Goal: Information Seeking & Learning: Check status

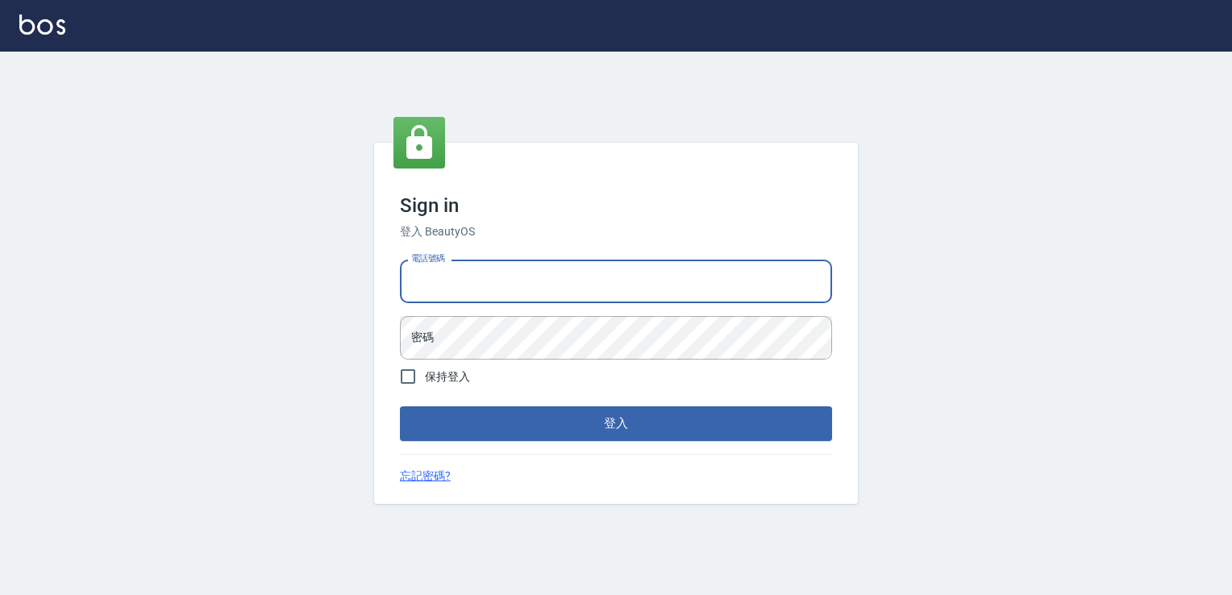
drag, startPoint x: 535, startPoint y: 282, endPoint x: 791, endPoint y: 469, distance: 317.4
click at [535, 282] on input "電話號碼" at bounding box center [616, 282] width 432 height 44
type input "0988338477"
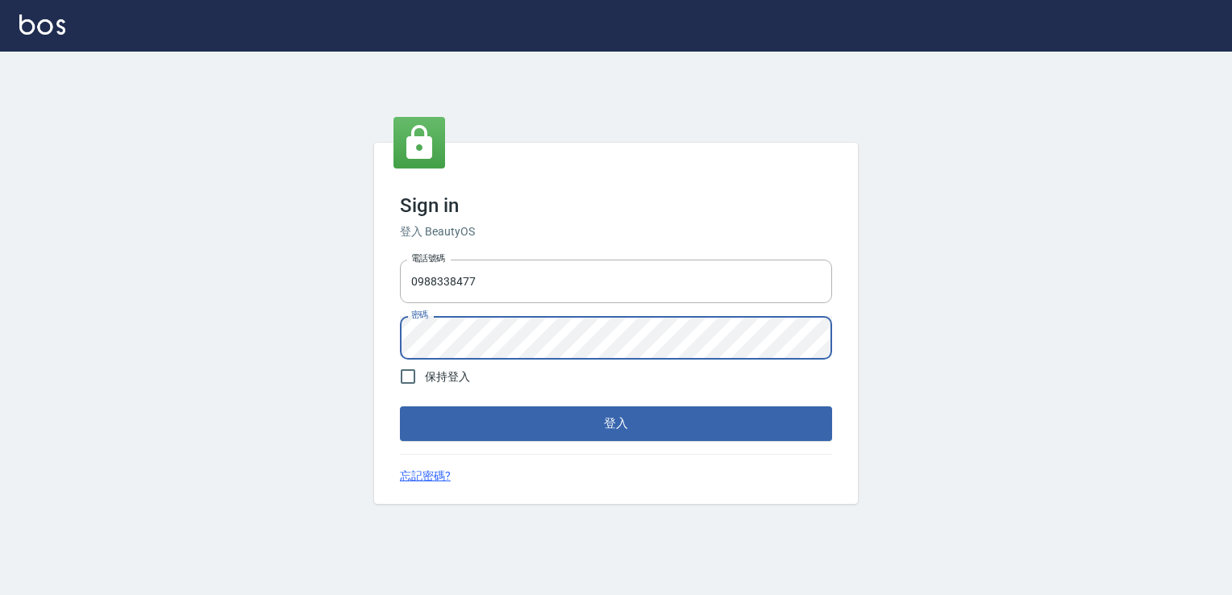
click at [400, 406] on button "登入" at bounding box center [616, 423] width 432 height 34
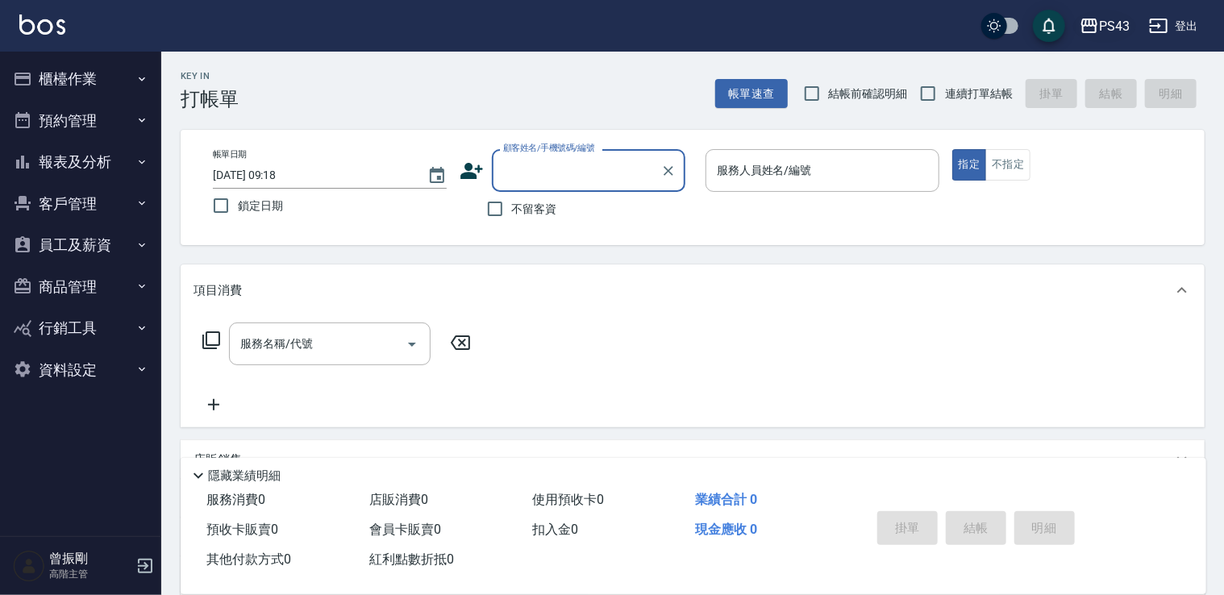
click at [1113, 22] on div "PS43" at bounding box center [1114, 26] width 31 height 20
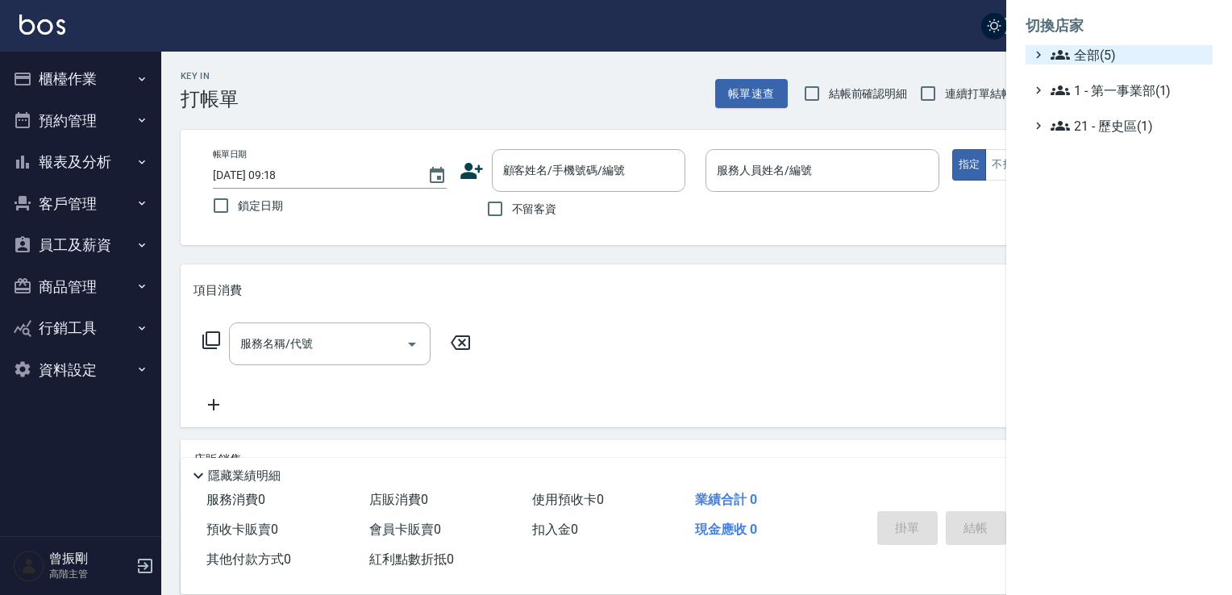
click at [1091, 48] on span "全部(5)" at bounding box center [1129, 54] width 156 height 19
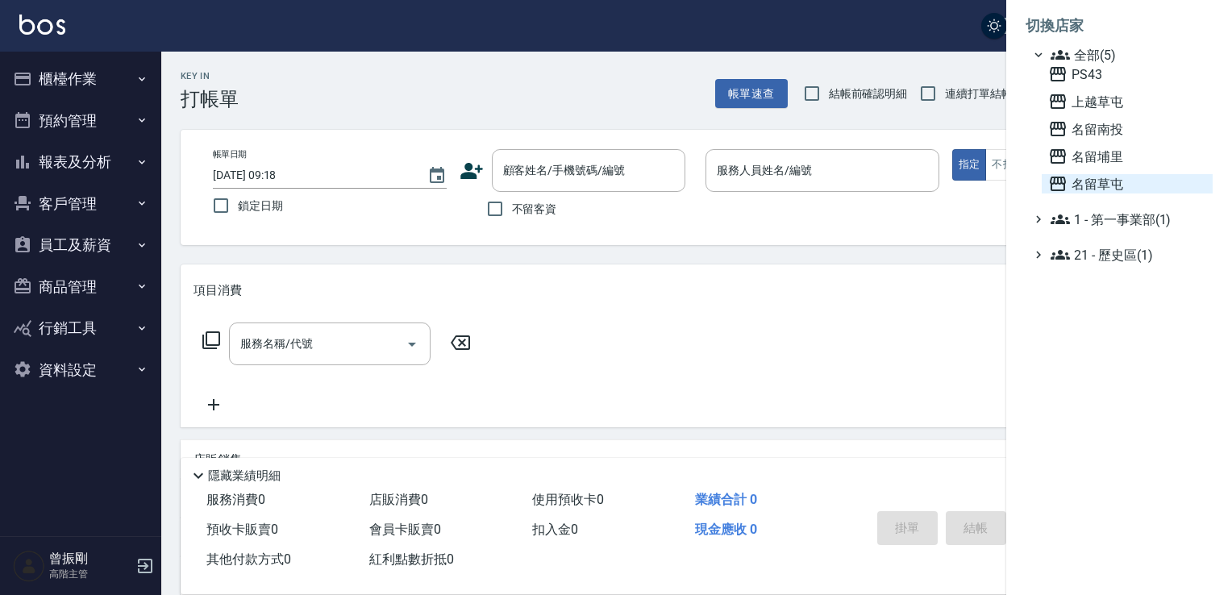
click at [1086, 188] on span "名留草屯" at bounding box center [1127, 183] width 158 height 19
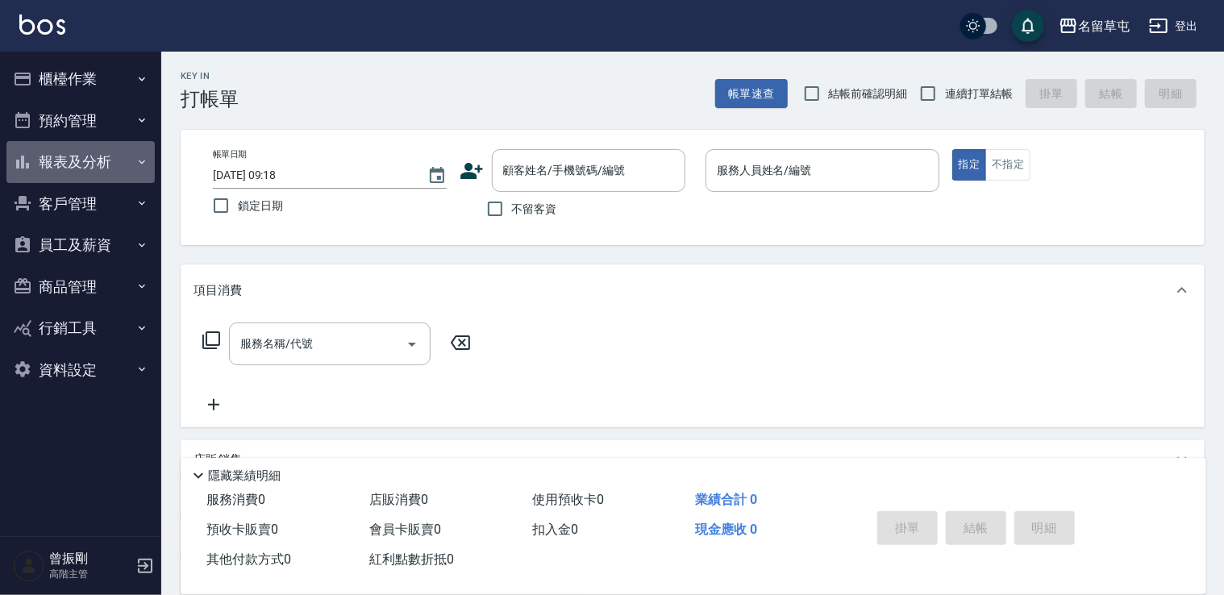
click at [84, 163] on button "報表及分析" at bounding box center [80, 162] width 148 height 42
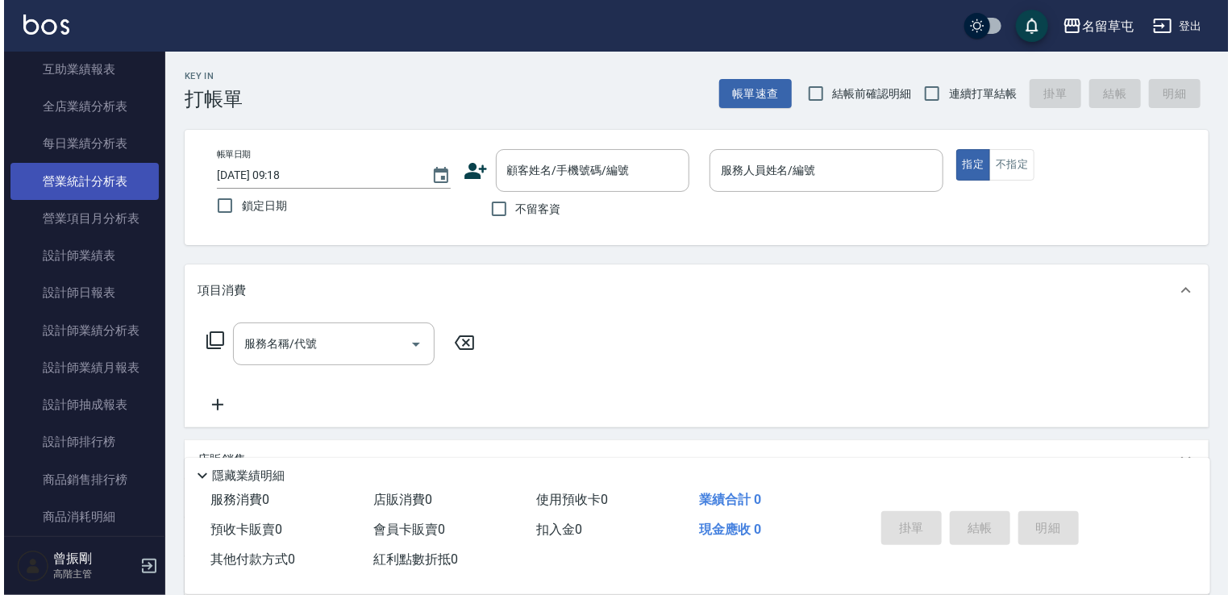
scroll to position [484, 0]
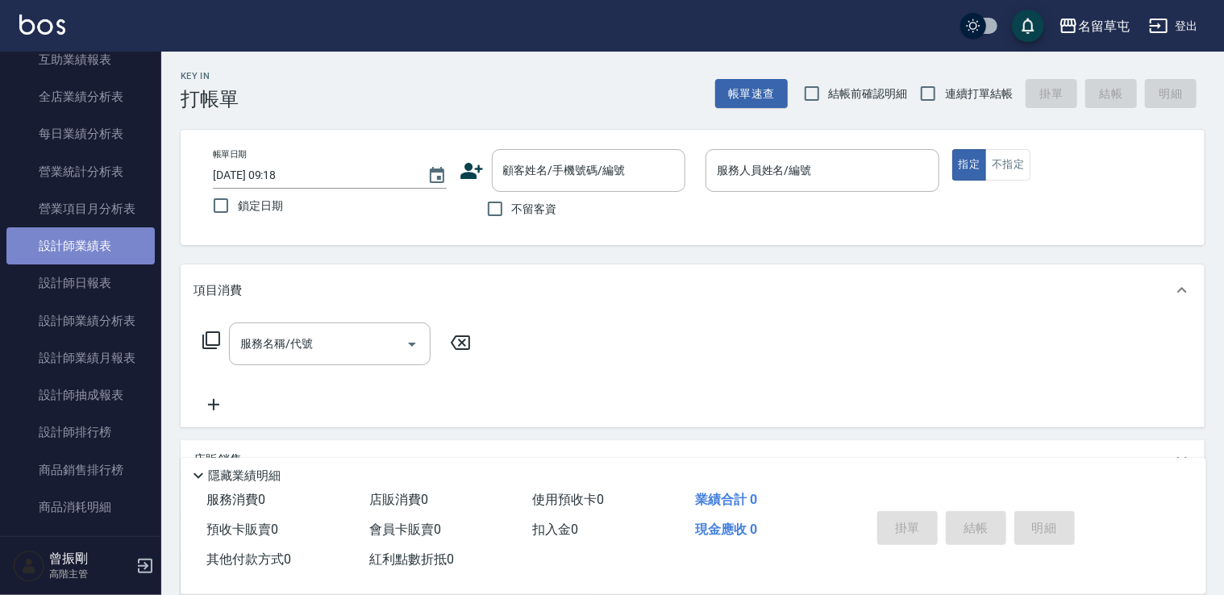
click at [87, 243] on link "設計師業績表" at bounding box center [80, 245] width 148 height 37
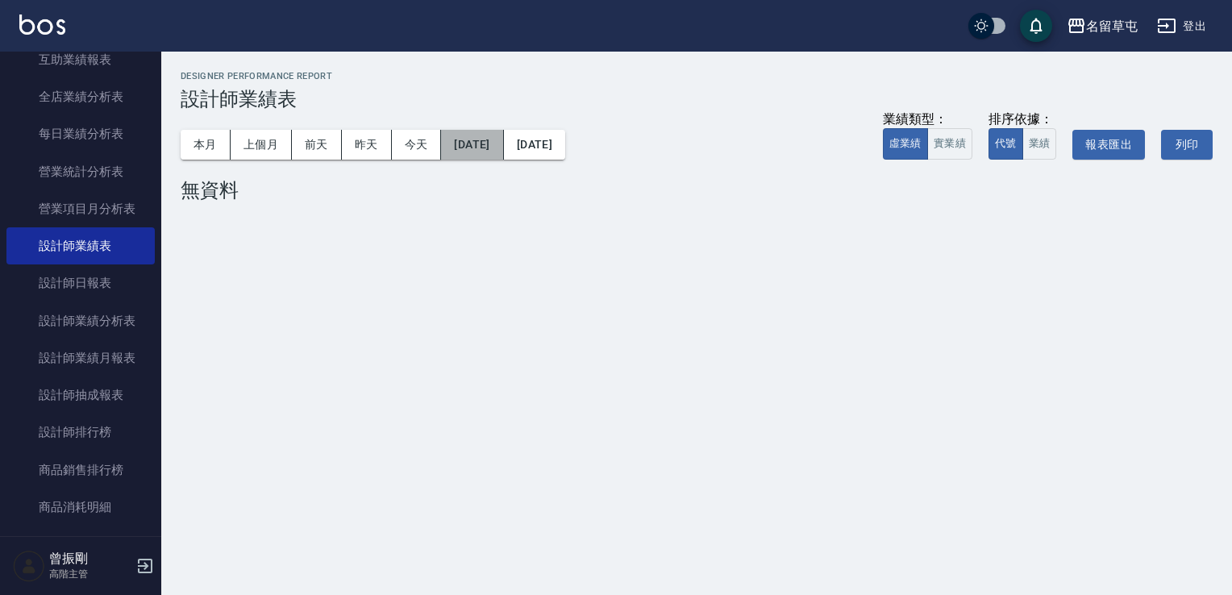
click at [484, 141] on button "2025/10/11" at bounding box center [472, 145] width 62 height 30
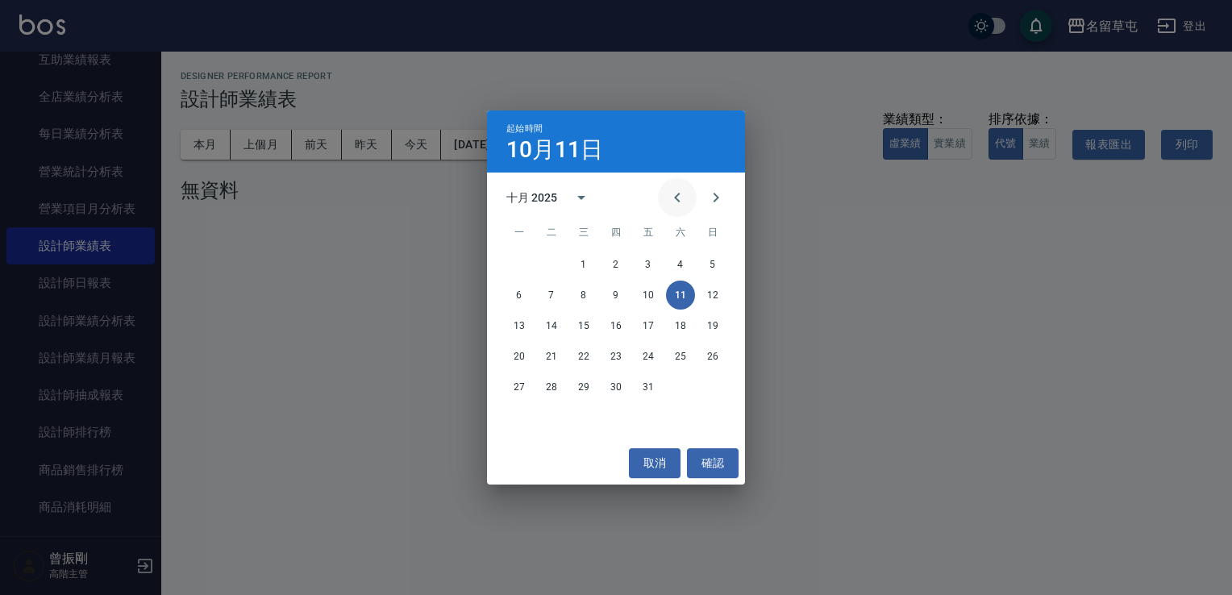
click at [671, 209] on button "Previous month" at bounding box center [677, 197] width 39 height 39
click at [520, 265] on button "1" at bounding box center [519, 264] width 29 height 29
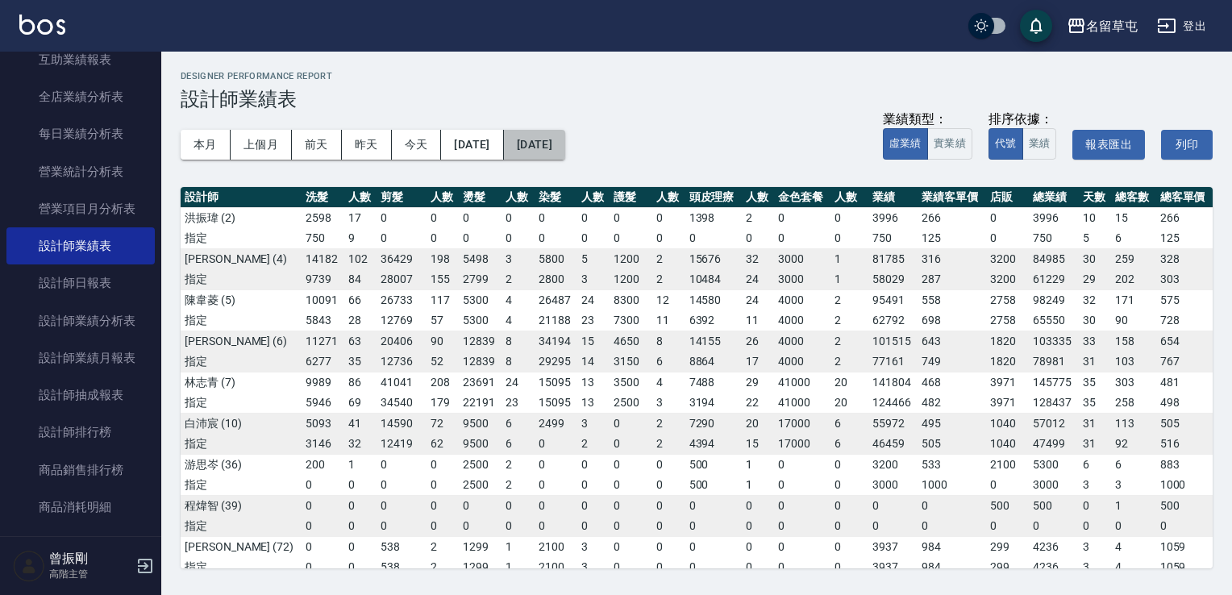
click at [565, 145] on button "2025/10/11" at bounding box center [534, 145] width 61 height 30
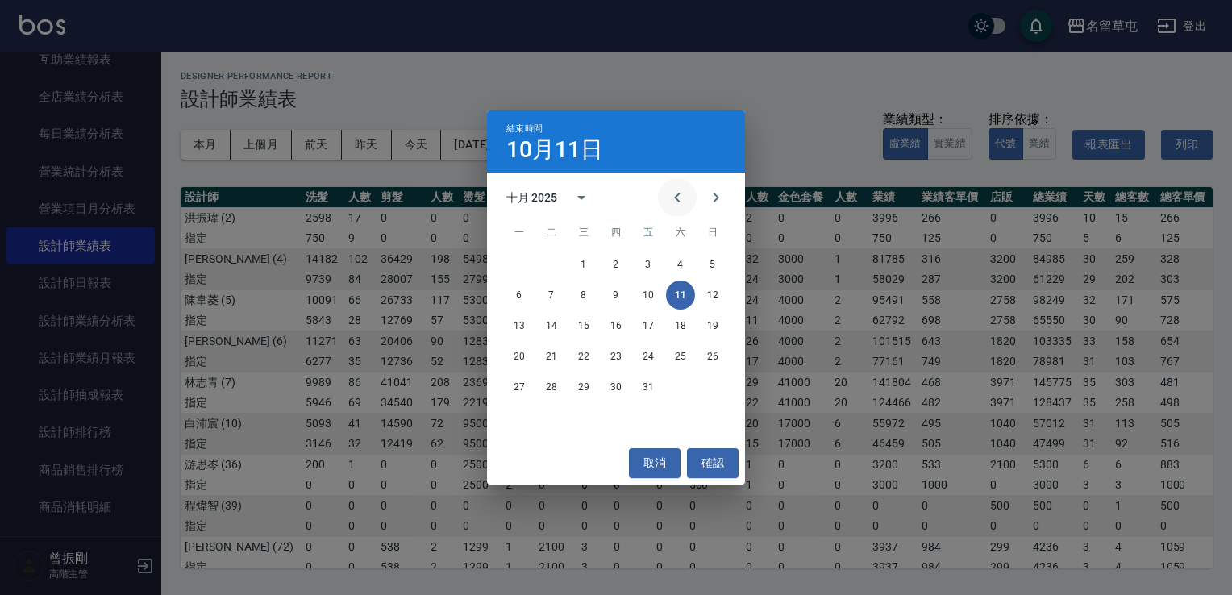
click at [674, 202] on icon "Previous month" at bounding box center [677, 197] width 19 height 19
click at [551, 393] on button "30" at bounding box center [551, 386] width 29 height 29
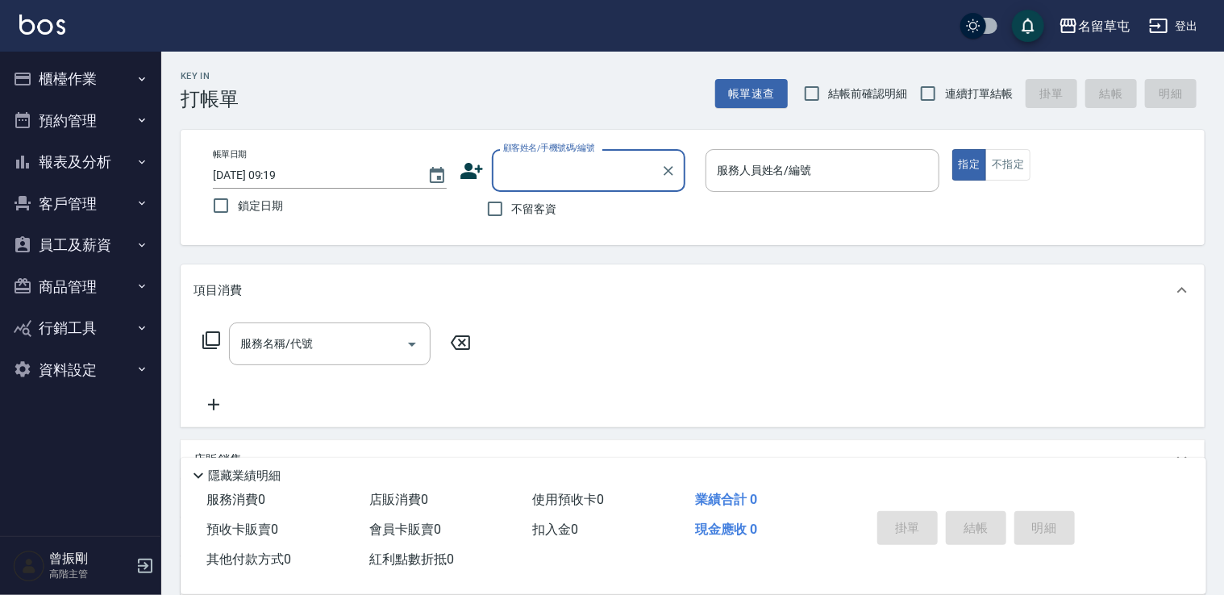
click at [94, 160] on button "報表及分析" at bounding box center [80, 162] width 148 height 42
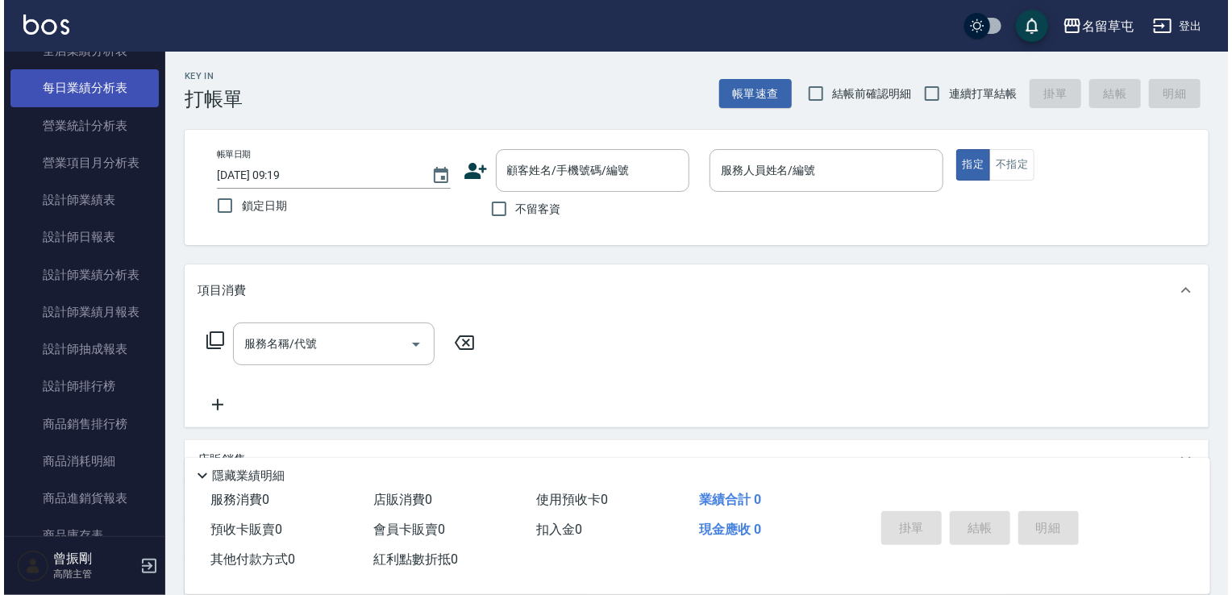
scroll to position [564, 0]
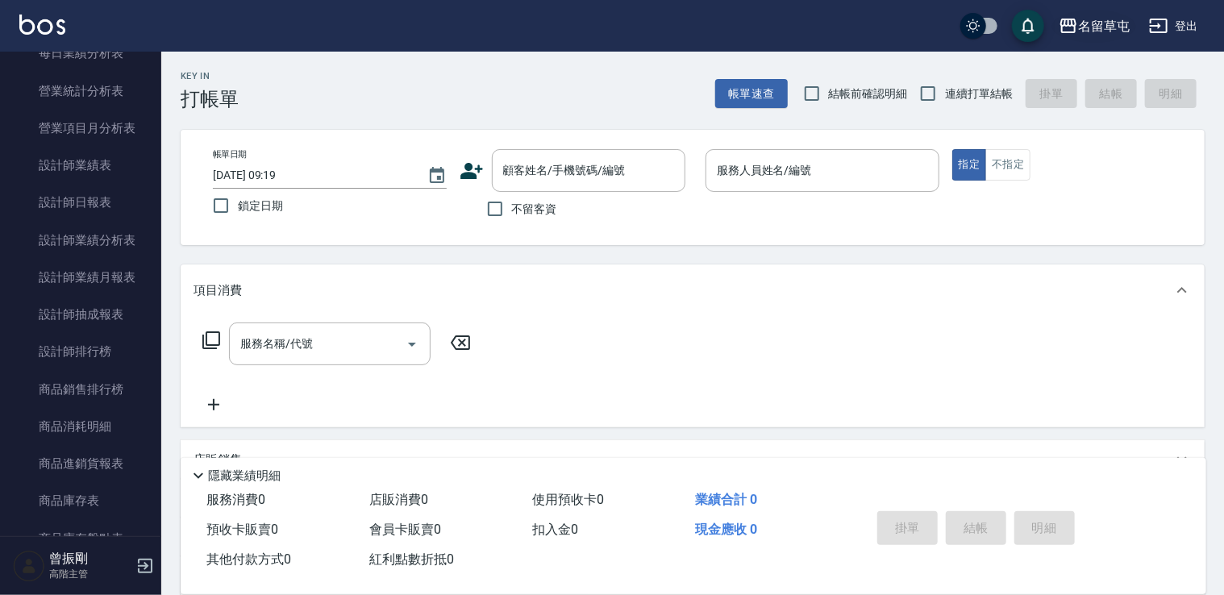
click at [1088, 29] on div "名留草屯" at bounding box center [1104, 26] width 52 height 20
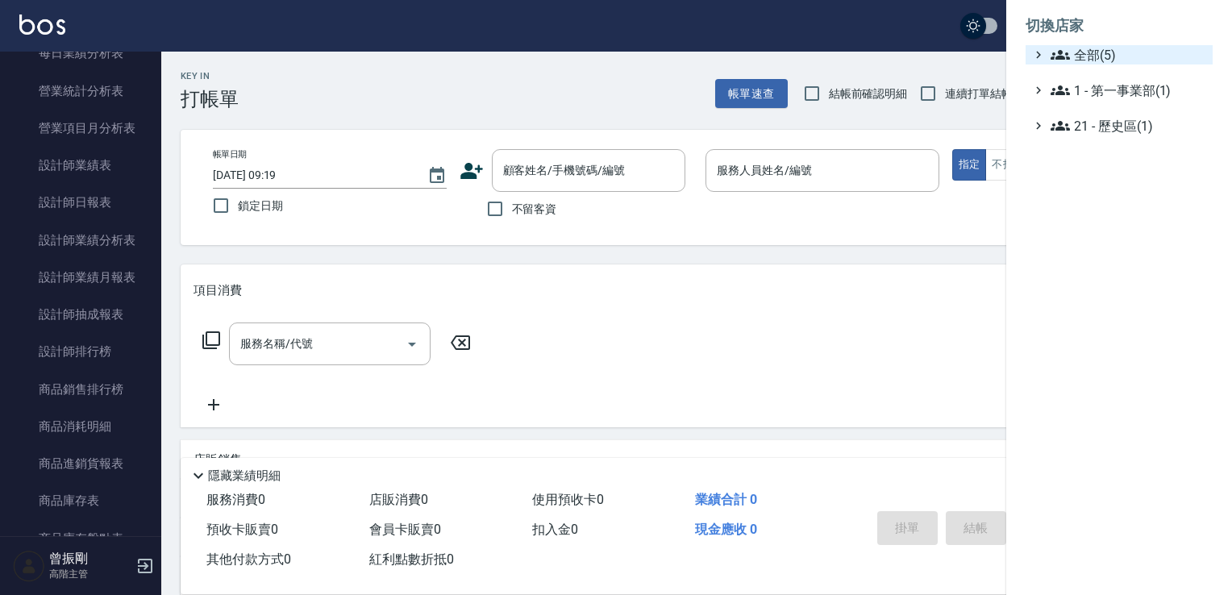
click at [1084, 53] on span "全部(5)" at bounding box center [1129, 54] width 156 height 19
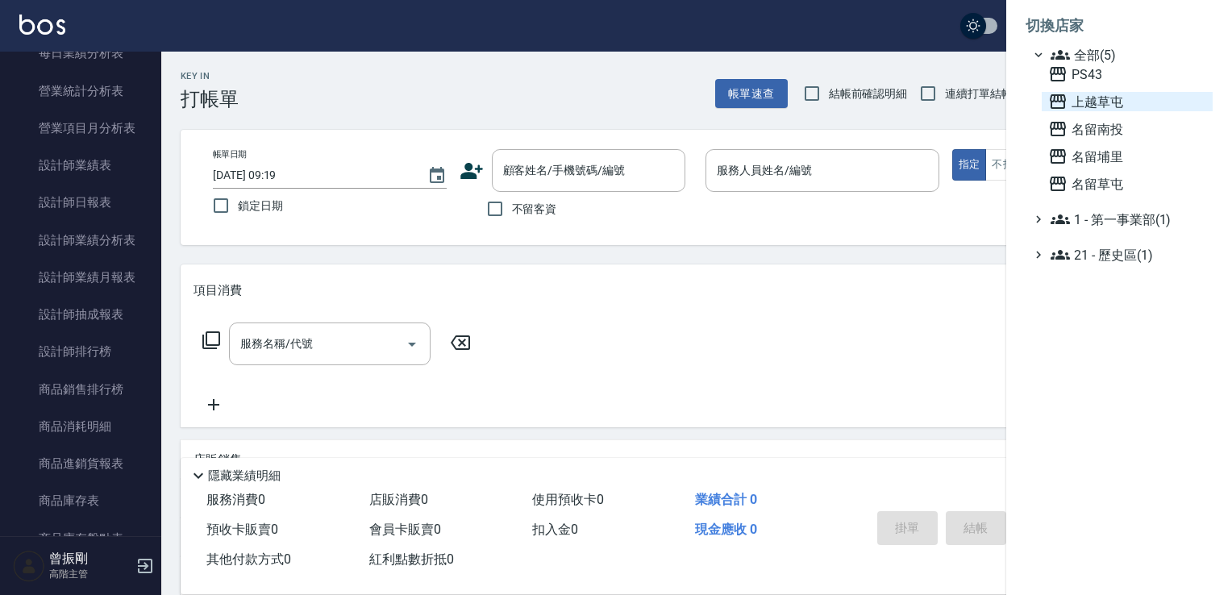
click at [1100, 105] on span "上越草屯" at bounding box center [1127, 101] width 158 height 19
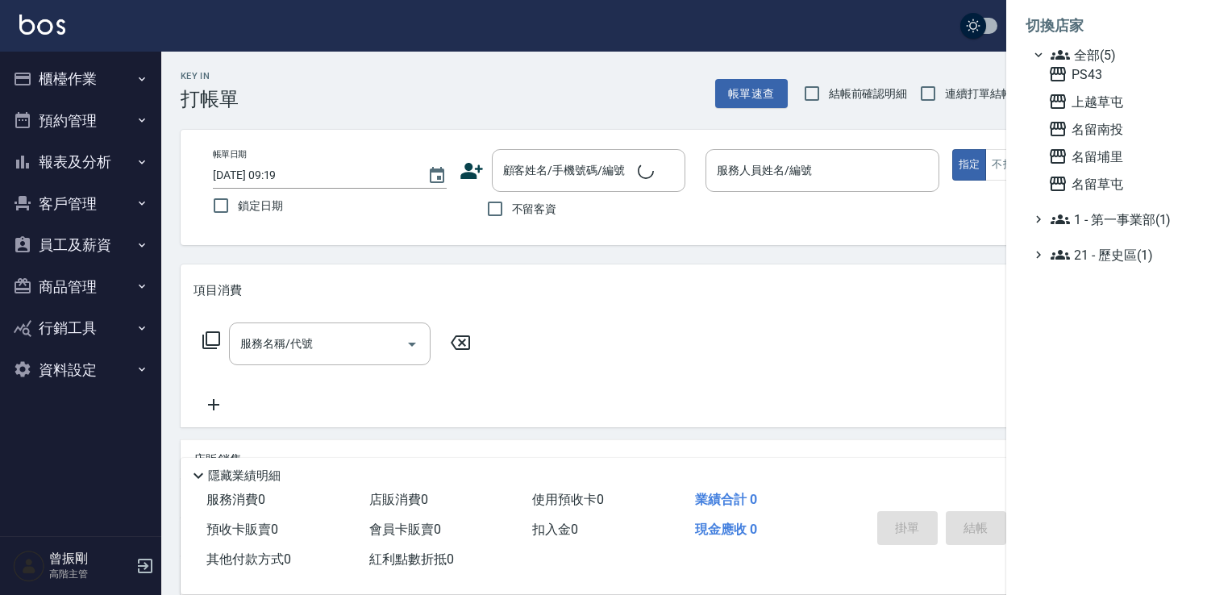
scroll to position [0, 0]
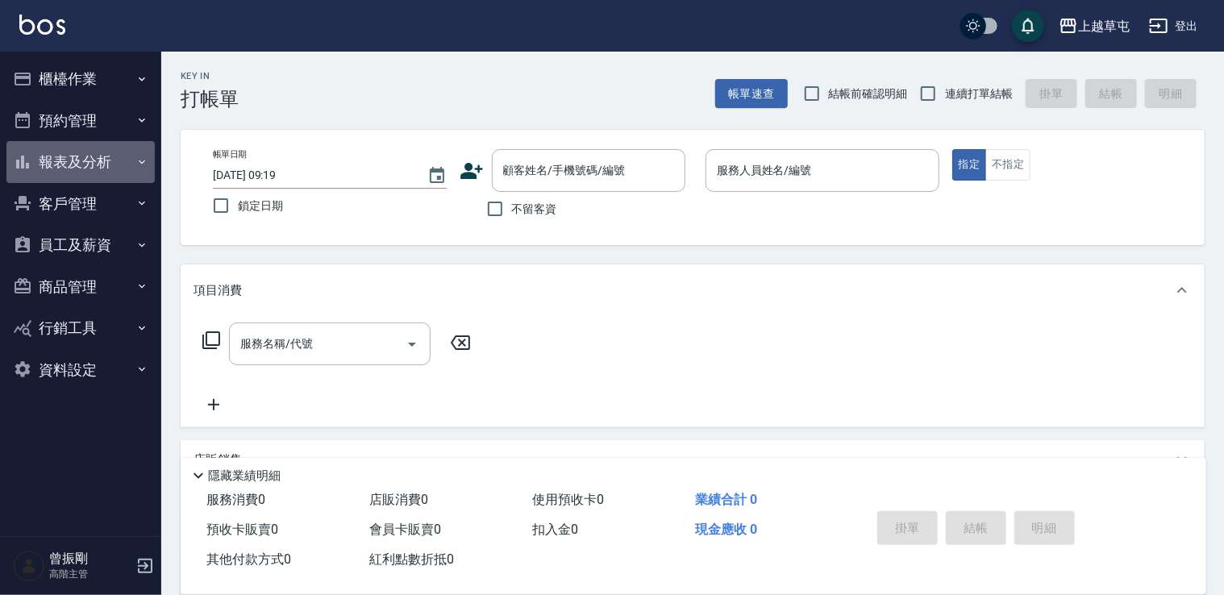
click at [86, 173] on button "報表及分析" at bounding box center [80, 162] width 148 height 42
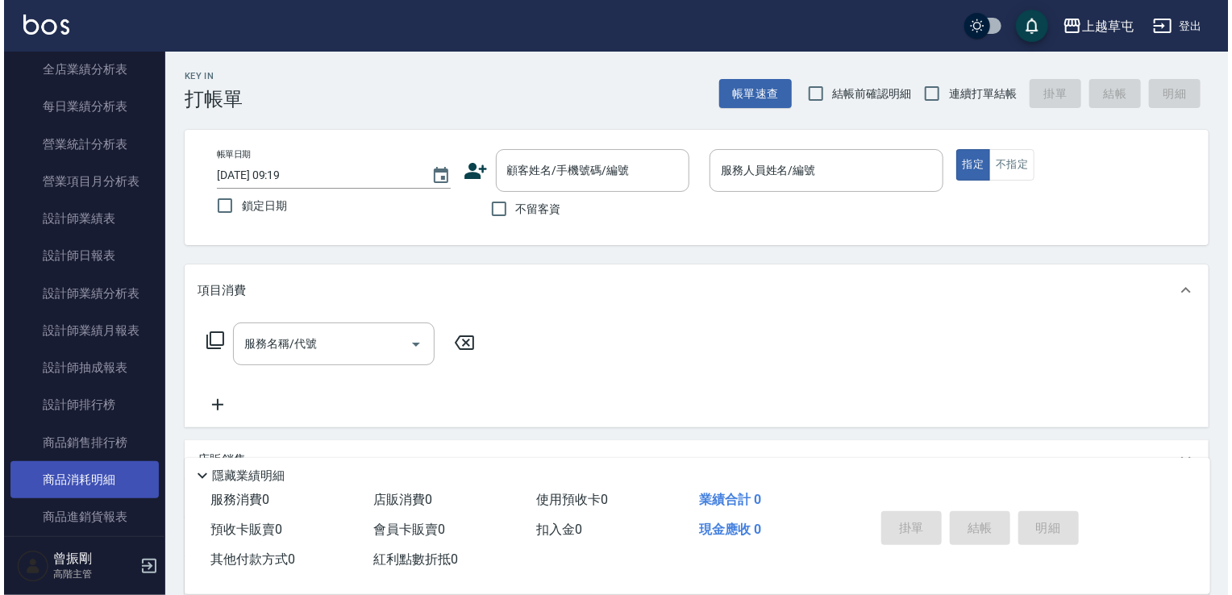
scroll to position [484, 0]
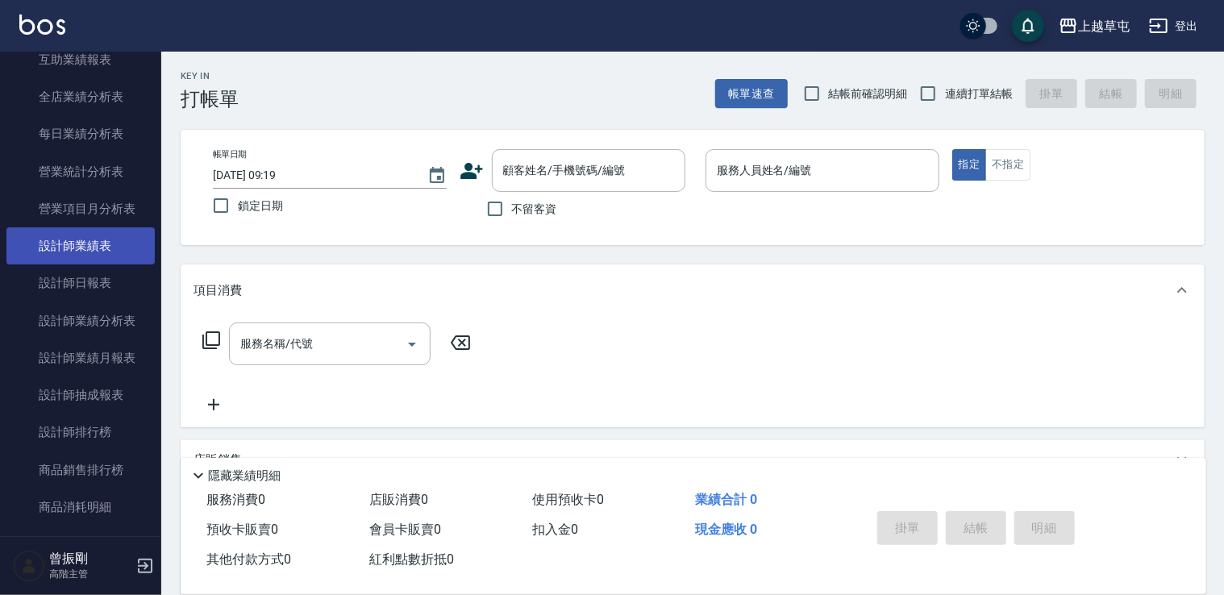
click at [94, 242] on link "設計師業績表" at bounding box center [80, 245] width 148 height 37
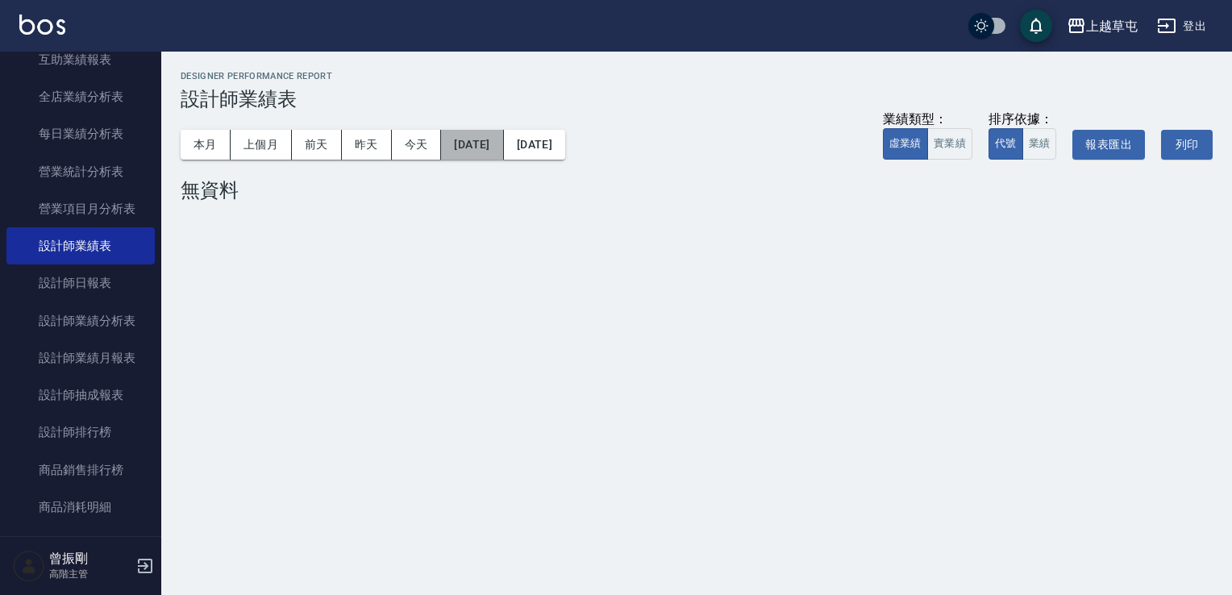
click at [503, 135] on button "2025/10/11" at bounding box center [472, 145] width 62 height 30
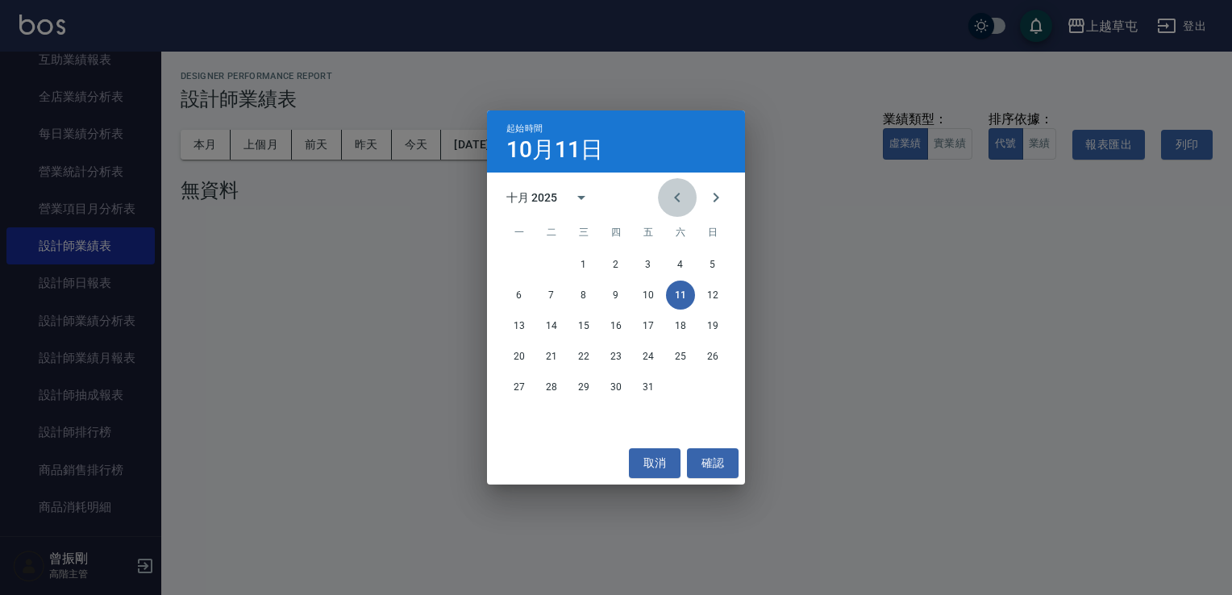
click at [671, 206] on icon "Previous month" at bounding box center [677, 197] width 19 height 19
click at [514, 266] on button "1" at bounding box center [519, 264] width 29 height 29
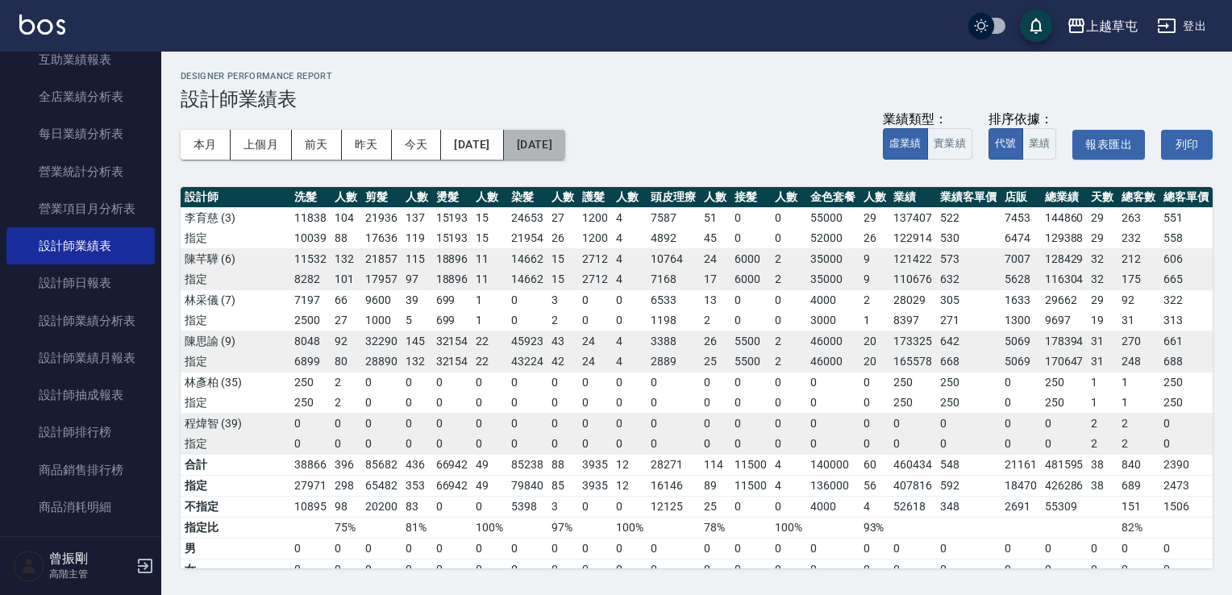
click at [565, 143] on button "2025/10/11" at bounding box center [534, 145] width 61 height 30
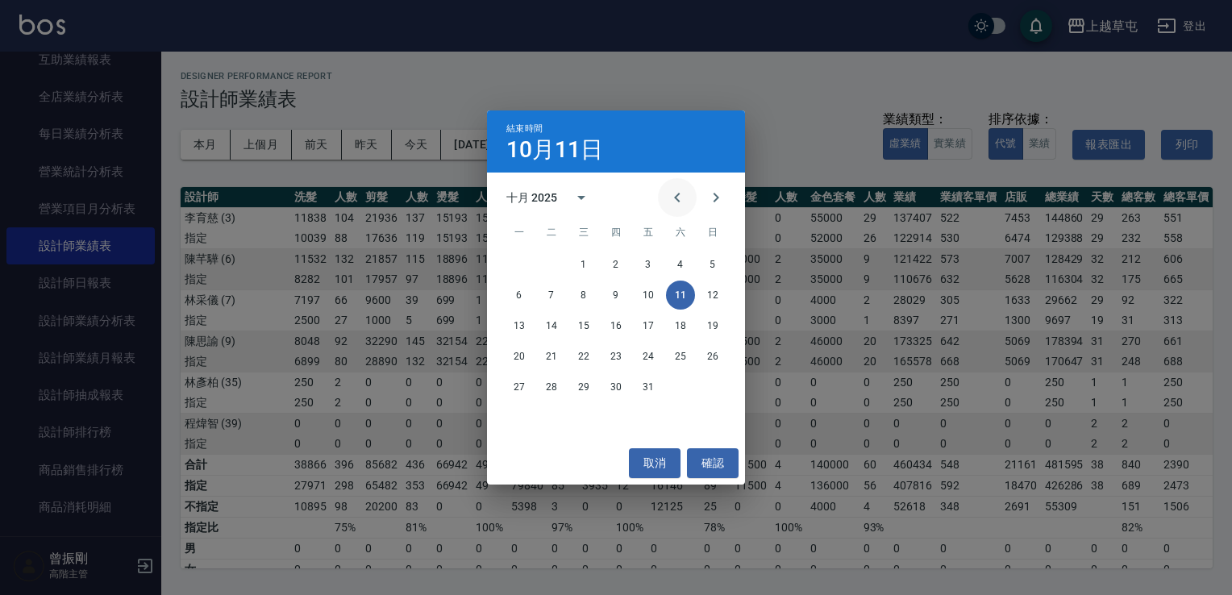
click at [687, 198] on button "Previous month" at bounding box center [677, 197] width 39 height 39
click at [546, 385] on button "30" at bounding box center [551, 386] width 29 height 29
